Goal: Register for event/course

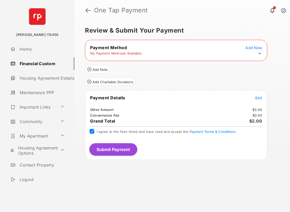
click at [261, 52] on icon at bounding box center [259, 53] width 5 height 5
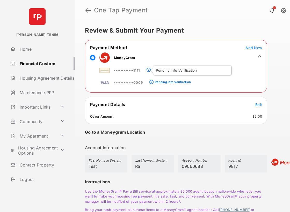
click at [148, 69] on span at bounding box center [149, 71] width 4 height 4
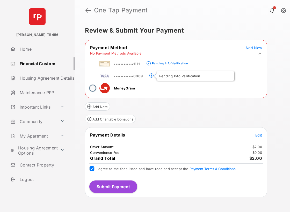
click at [150, 75] on span at bounding box center [151, 76] width 4 height 4
click at [151, 76] on span at bounding box center [151, 76] width 4 height 4
click at [162, 75] on div "Pending Info Verification" at bounding box center [173, 76] width 36 height 4
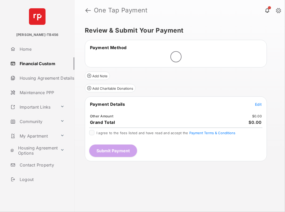
click at [259, 104] on span "Edit" at bounding box center [258, 104] width 7 height 4
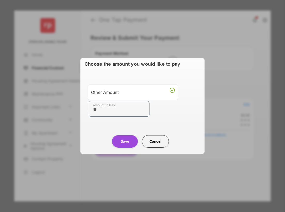
type input "**"
click at [126, 145] on button "Save" at bounding box center [125, 141] width 26 height 12
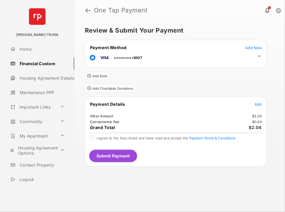
click at [259, 56] on icon at bounding box center [260, 56] width 3 height 2
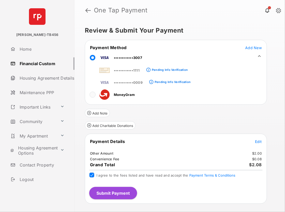
click at [104, 193] on button "Submit Payment" at bounding box center [113, 193] width 48 height 12
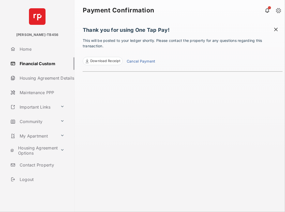
click at [94, 61] on span "Download Receipt" at bounding box center [105, 61] width 30 height 5
click at [145, 61] on link "Cancel Payment" at bounding box center [141, 62] width 28 height 7
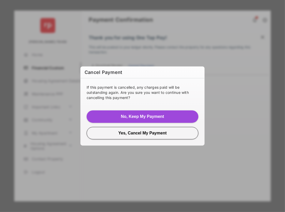
click at [137, 116] on button "No, Keep My Payment" at bounding box center [143, 117] width 112 height 12
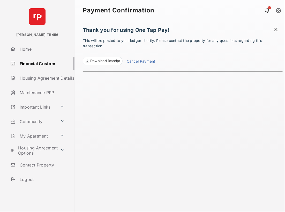
click at [31, 121] on link "Community" at bounding box center [33, 122] width 50 height 12
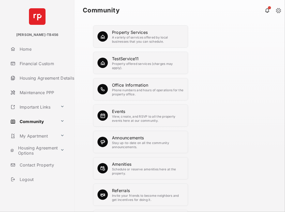
click at [122, 115] on div "View, create, and RSVP to all the property events here at our community." at bounding box center [148, 119] width 72 height 8
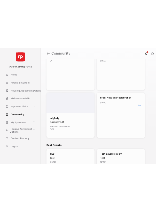
scroll to position [144, 0]
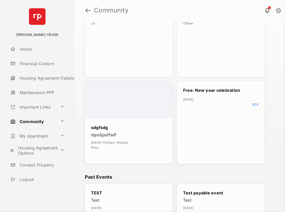
click at [232, 129] on div "Free: New year celebration [DATE] $ 70" at bounding box center [221, 122] width 88 height 83
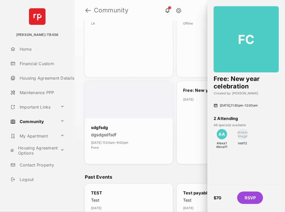
click at [255, 199] on button "RSVP" at bounding box center [251, 198] width 26 height 12
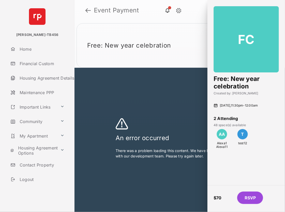
click at [180, 51] on header "Free: New year celebration $70.00" at bounding box center [180, 45] width 207 height 45
